Goal: Task Accomplishment & Management: Complete application form

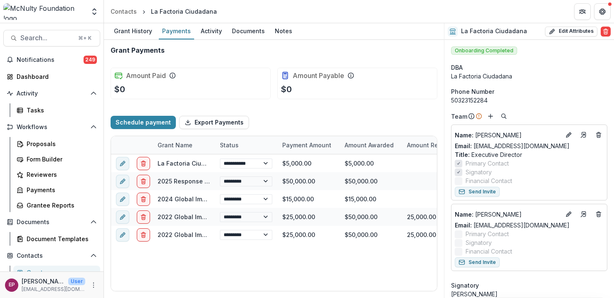
select select "****"
click at [44, 145] on div "Proposals" at bounding box center [60, 144] width 67 height 9
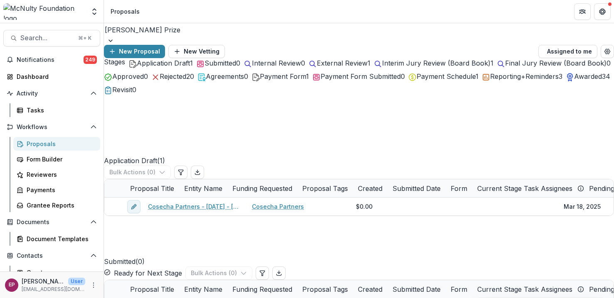
click at [574, 81] on span "Awarded" at bounding box center [588, 76] width 28 height 8
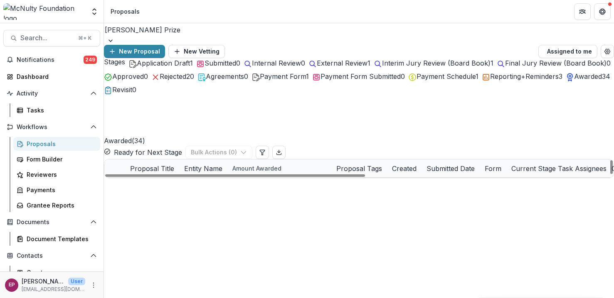
click at [156, 67] on span "Application Draft" at bounding box center [163, 63] width 53 height 8
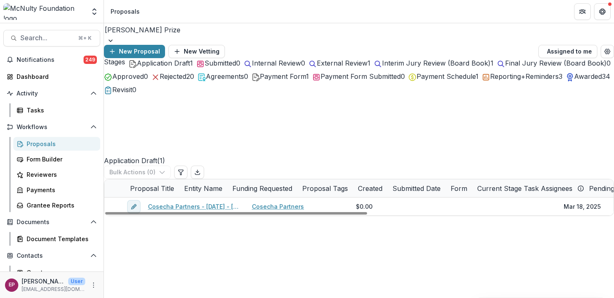
click at [574, 81] on span "Awarded" at bounding box center [588, 76] width 28 height 8
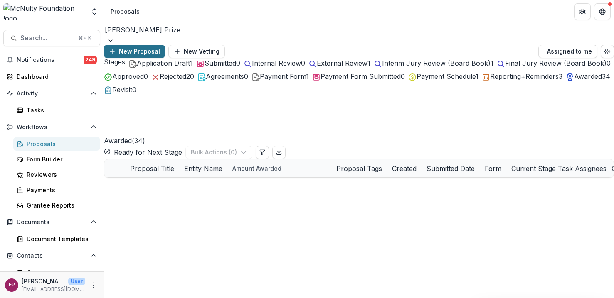
click at [165, 45] on button "New Proposal" at bounding box center [134, 51] width 61 height 13
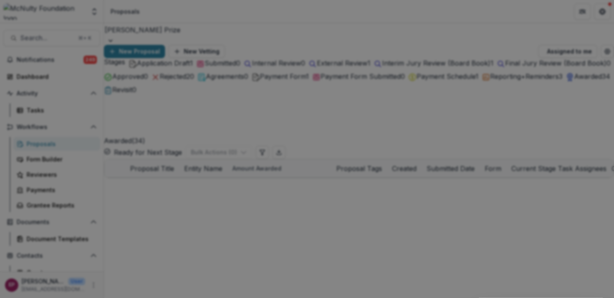
click at [600, 12] on icon "Close" at bounding box center [602, 9] width 5 height 5
